Goal: Book appointment/travel/reservation

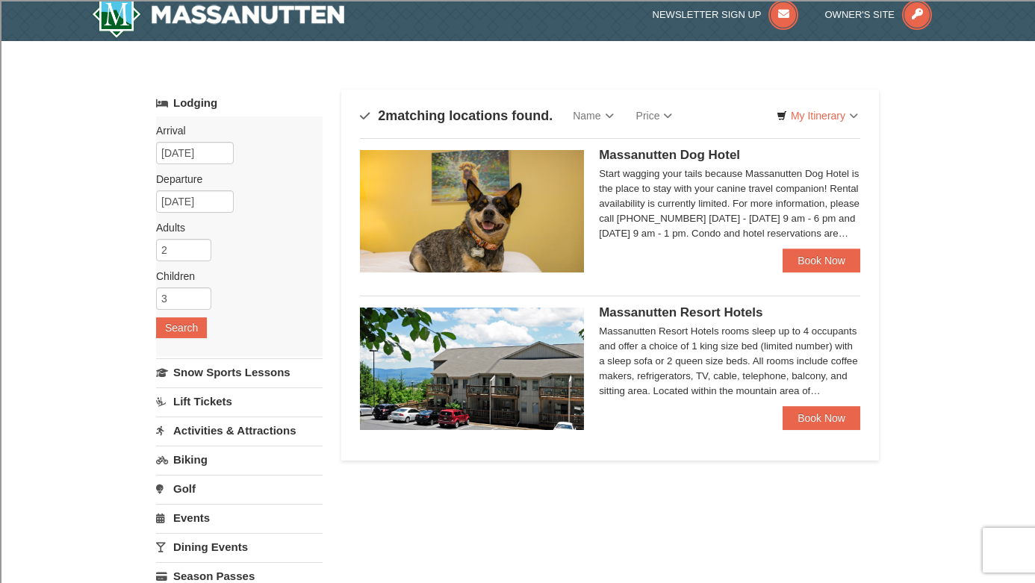
scroll to position [27, 0]
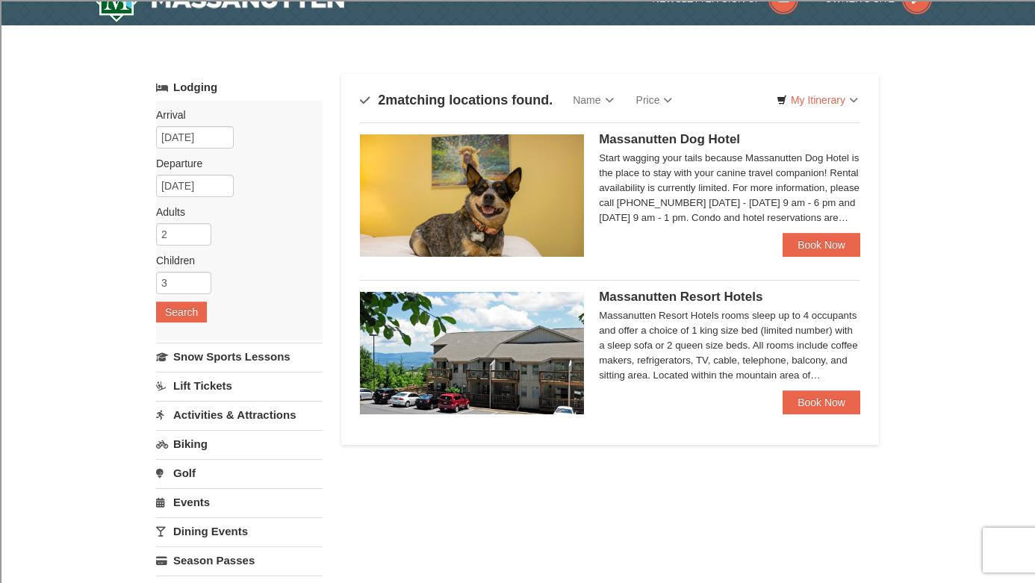
click at [724, 363] on div "Massanutten Resort Hotels rooms sleep up to 4 occupants and offer a choice of 1…" at bounding box center [729, 345] width 261 height 75
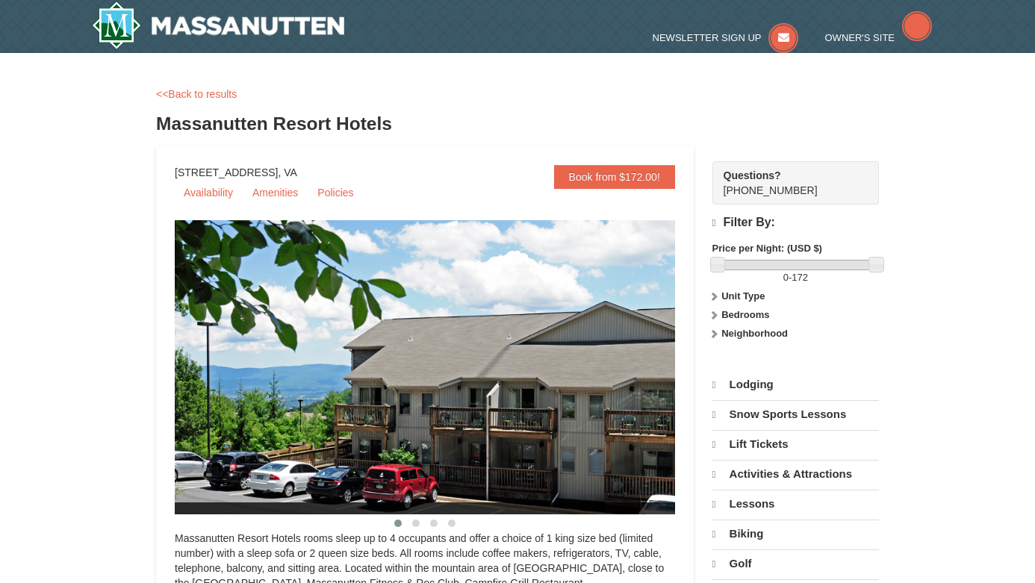
select select "10"
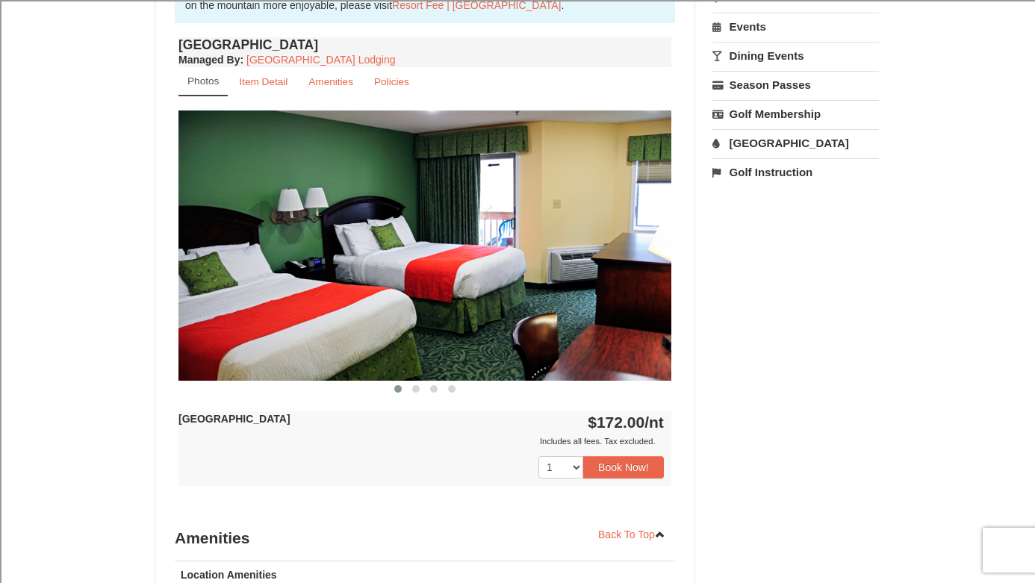
scroll to position [39, 0]
